Goal: Transaction & Acquisition: Purchase product/service

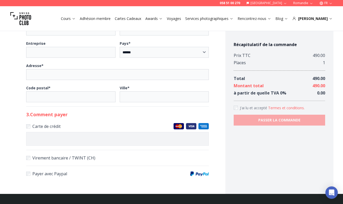
scroll to position [212, 0]
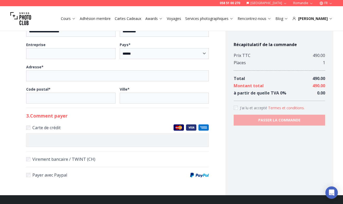
click at [242, 102] on div "Récapitulatif de la commande Prix TTC 490.00 Places 1 Total 490.00 Montant tota…" at bounding box center [279, 83] width 91 height 84
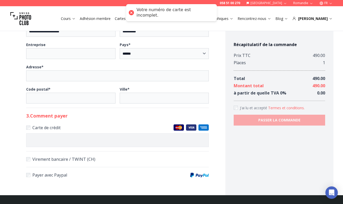
click at [105, 147] on div at bounding box center [117, 140] width 183 height 14
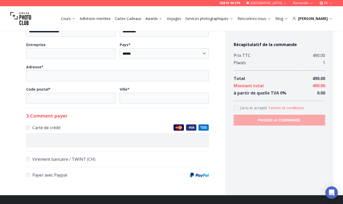
click at [180, 131] on img at bounding box center [179, 127] width 10 height 6
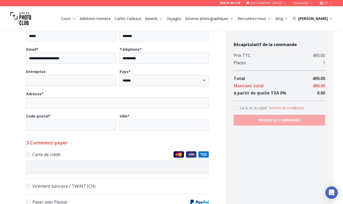
scroll to position [183, 0]
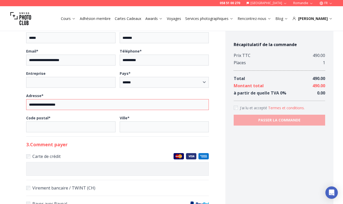
type input "**********"
type input "****"
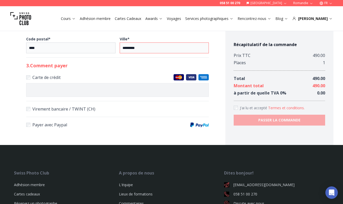
scroll to position [263, 0]
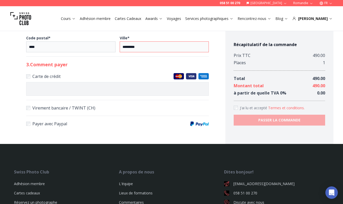
type input "*********"
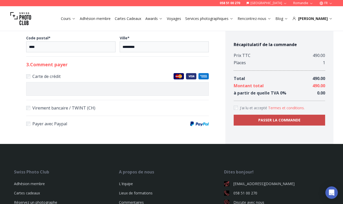
click at [281, 118] on b "PASSER LA COMMANDE" at bounding box center [279, 120] width 42 height 5
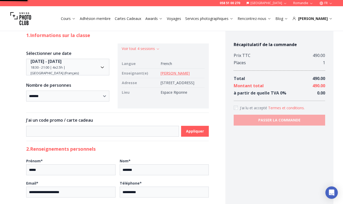
scroll to position [-1, 0]
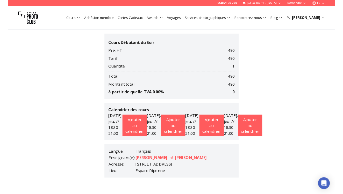
scroll to position [80, 0]
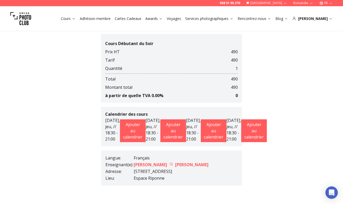
click at [150, 164] on link "Sonia Villegas sonia-villegas" at bounding box center [171, 165] width 75 height 6
click at [183, 165] on link "Sonia Villegas sonia-villegas" at bounding box center [171, 165] width 75 height 6
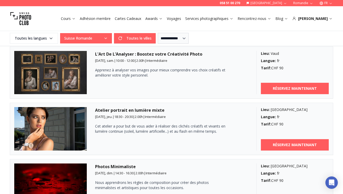
scroll to position [175, 0]
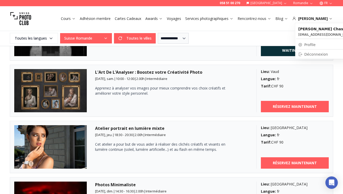
click at [307, 44] on link "Profile" at bounding box center [325, 44] width 59 height 7
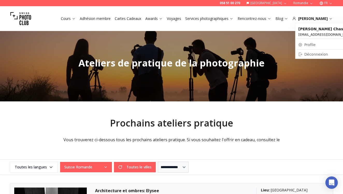
select select
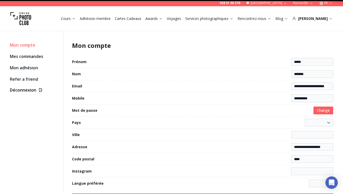
select select "**********"
type input "********"
select select "******"
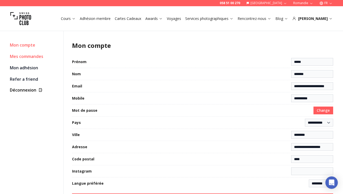
click at [22, 60] on link "Mes commandes" at bounding box center [34, 56] width 49 height 7
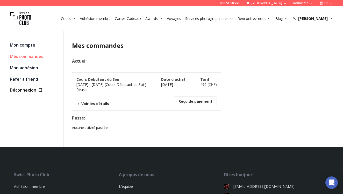
click at [89, 102] on button "Voir les détails" at bounding box center [92, 103] width 33 height 5
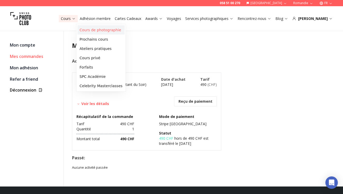
click at [91, 30] on link "Cours de photographie" at bounding box center [100, 29] width 47 height 9
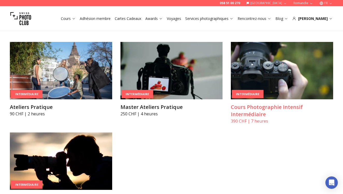
scroll to position [824, 0]
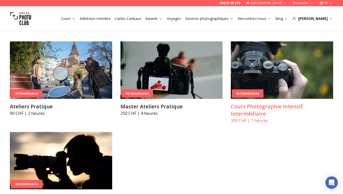
click at [245, 103] on h3 "Cours Photographie Intensif Intermédiaire" at bounding box center [282, 110] width 102 height 15
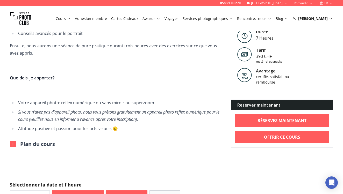
scroll to position [261, 0]
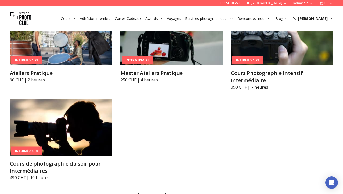
scroll to position [857, 0]
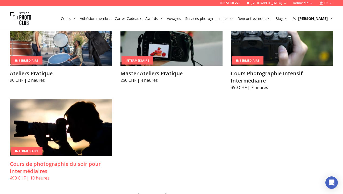
click at [78, 161] on h3 "Cours de photographie du soir pour Intermédiaires" at bounding box center [61, 168] width 102 height 15
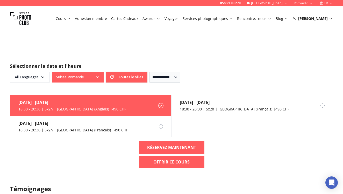
scroll to position [564, 0]
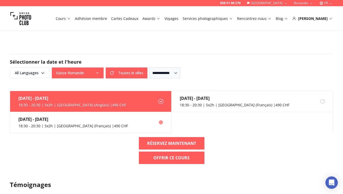
click at [73, 124] on div "18:30 - 20:30 | 5x2h | [GEOGRAPHIC_DATA] (Français) | 490 CHF" at bounding box center [73, 126] width 110 height 5
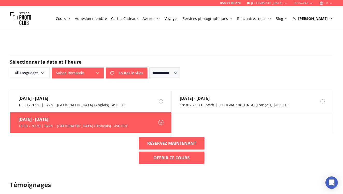
click at [105, 115] on div "[DATE] - [DATE] 18:30 - 20:30 | 5x2h | [GEOGRAPHIC_DATA] (Français) | 490 CHF" at bounding box center [69, 122] width 118 height 21
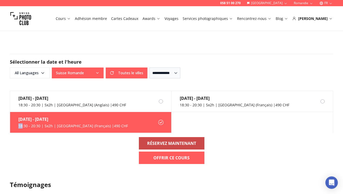
click at [160, 140] on b "RÉSERVEZ MAINTENANT" at bounding box center [171, 143] width 49 height 6
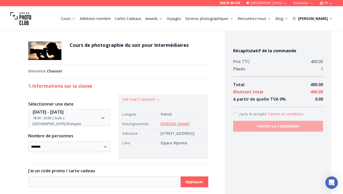
click at [163, 125] on link "[PERSON_NAME]" at bounding box center [175, 124] width 29 height 5
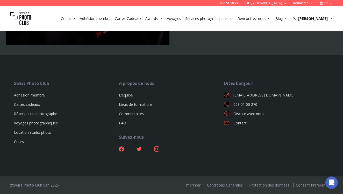
scroll to position [2144, 0]
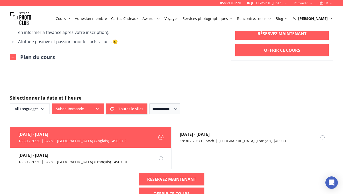
scroll to position [527, 0]
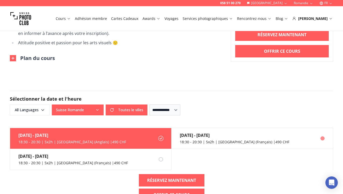
click at [199, 140] on div "18:30 - 20:30 | 5x2h | [GEOGRAPHIC_DATA] (Français) | 490 CHF" at bounding box center [235, 142] width 110 height 5
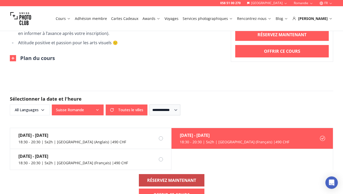
click at [170, 178] on b "RÉSERVEZ MAINTENANT" at bounding box center [171, 181] width 49 height 6
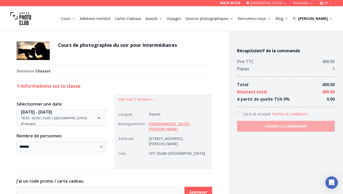
click at [160, 125] on link "[DEMOGRAPHIC_DATA][PERSON_NAME]" at bounding box center [169, 127] width 40 height 10
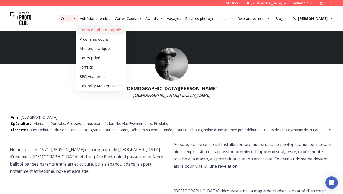
click at [94, 31] on link "Cours de photographie" at bounding box center [100, 29] width 47 height 9
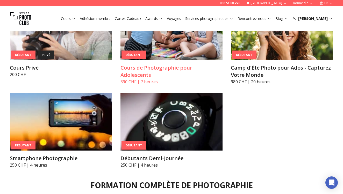
scroll to position [394, 0]
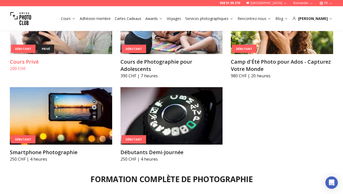
click at [26, 62] on h3 "Cours Privé" at bounding box center [61, 61] width 102 height 7
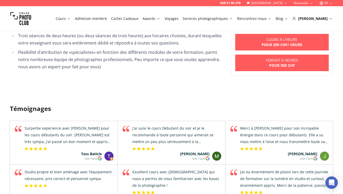
scroll to position [236, 0]
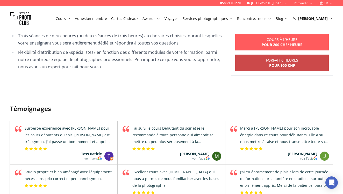
click at [259, 66] on link "Forfait 6 heures Pour 900 CHF" at bounding box center [282, 63] width 94 height 17
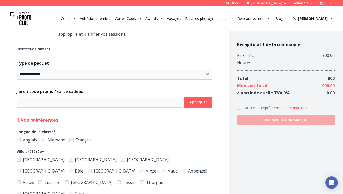
scroll to position [50, 0]
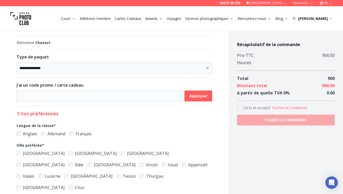
click at [60, 173] on label "Lucerne" at bounding box center [49, 176] width 22 height 7
click at [97, 161] on div "[GEOGRAPHIC_DATA] [GEOGRAPHIC_DATA] [GEOGRAPHIC_DATA] [GEOGRAPHIC_DATA] [GEOGRA…" at bounding box center [115, 170] width 196 height 43
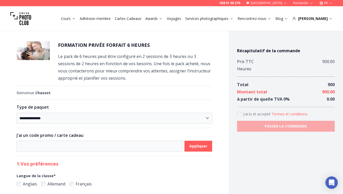
scroll to position [0, 0]
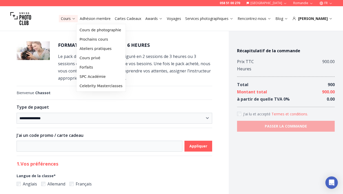
click at [76, 18] on link "Cours" at bounding box center [68, 18] width 15 height 5
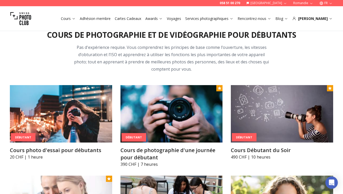
scroll to position [216, 0]
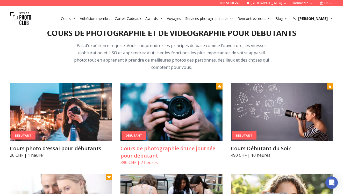
click at [142, 157] on h3 "Cours de photographie d'une journée pour débutant" at bounding box center [172, 152] width 102 height 15
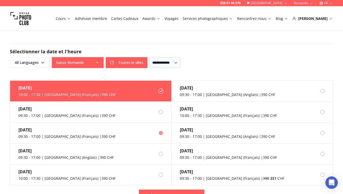
scroll to position [439, 0]
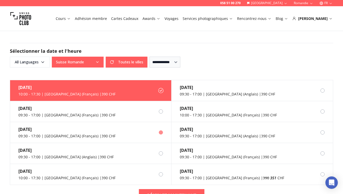
click at [73, 134] on div "09:30 - 17:00 | [GEOGRAPHIC_DATA] (Français) | 390 CHF" at bounding box center [66, 136] width 97 height 5
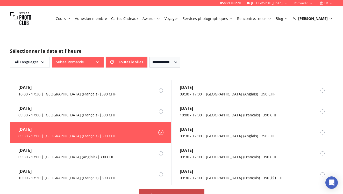
click at [147, 193] on b "RÉSERVEZ MAINTENANT" at bounding box center [171, 196] width 49 height 6
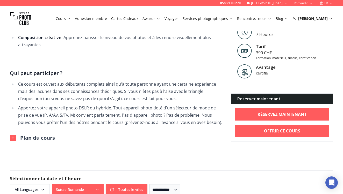
scroll to position [306, 0]
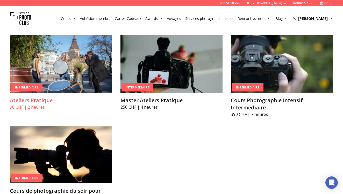
scroll to position [831, 0]
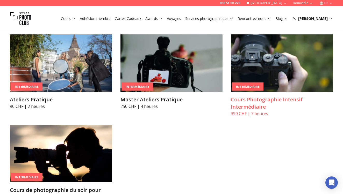
click at [260, 74] on img at bounding box center [282, 63] width 102 height 58
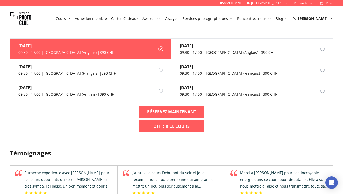
scroll to position [450, 0]
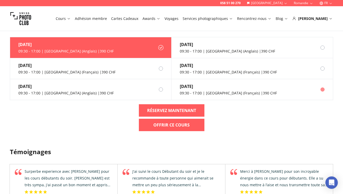
click at [208, 90] on div "[DATE] 09:30 - 17:00 | [GEOGRAPHIC_DATA] (Français) | 390 CHF" at bounding box center [224, 89] width 105 height 21
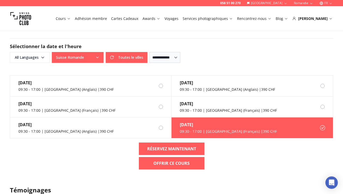
scroll to position [409, 0]
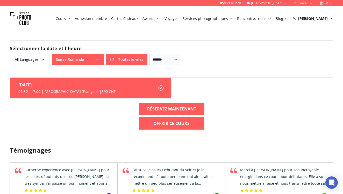
click at [178, 52] on div "**********" at bounding box center [171, 52] width 323 height 25
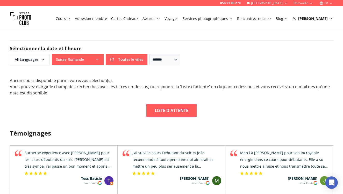
click at [171, 52] on div "**********" at bounding box center [171, 52] width 323 height 25
select select "**"
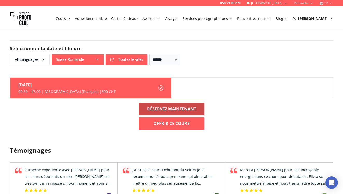
click at [169, 111] on b "RÉSERVEZ MAINTENANT" at bounding box center [171, 109] width 49 height 6
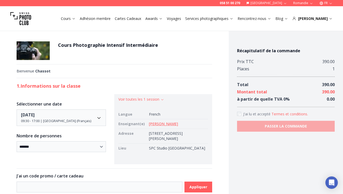
click at [167, 123] on link "[PERSON_NAME]" at bounding box center [163, 124] width 29 height 5
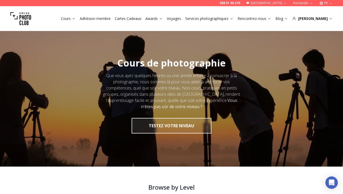
click at [181, 19] on link "Voyages" at bounding box center [174, 18] width 14 height 5
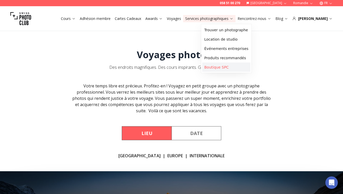
click at [222, 67] on link "Boutique SPC" at bounding box center [226, 67] width 48 height 9
